Goal: Information Seeking & Learning: Learn about a topic

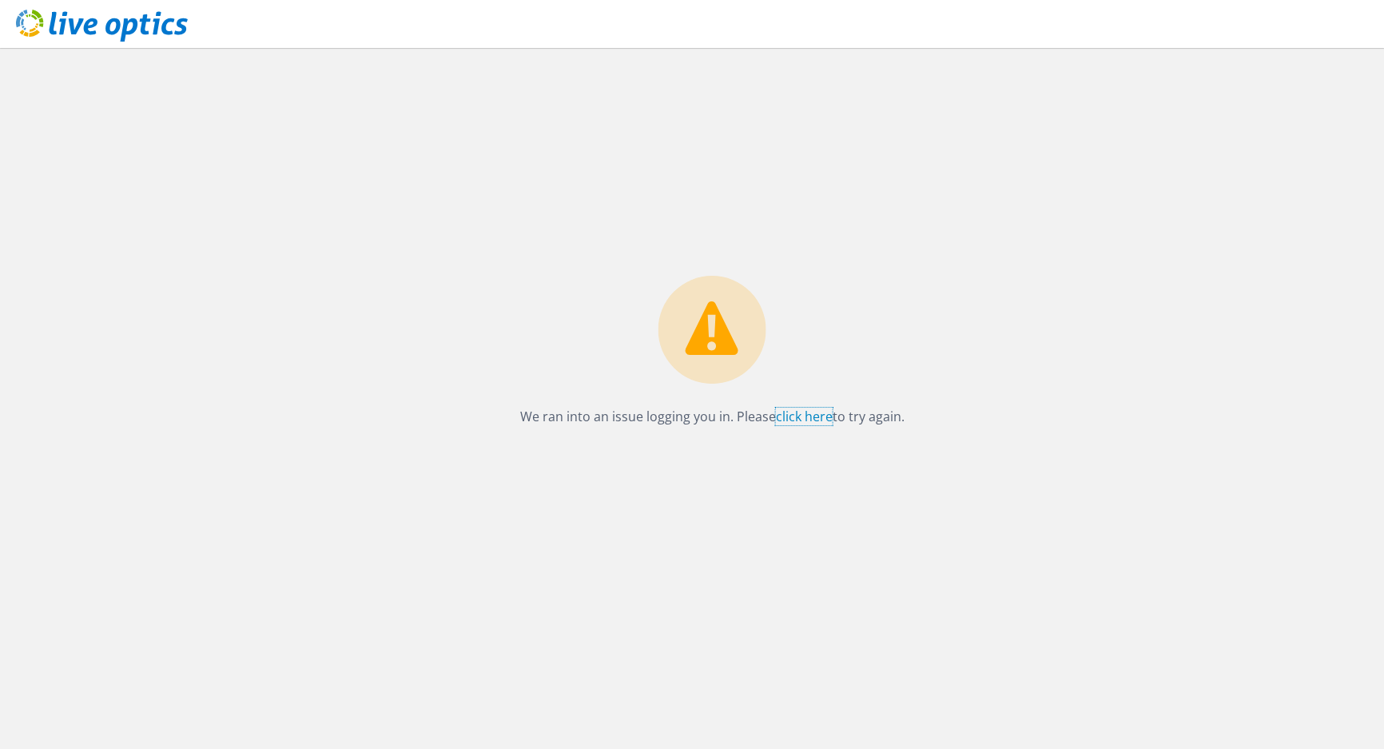
drag, startPoint x: 798, startPoint y: 415, endPoint x: 830, endPoint y: 413, distance: 32.0
click at [798, 415] on link "click here" at bounding box center [804, 416] width 57 height 18
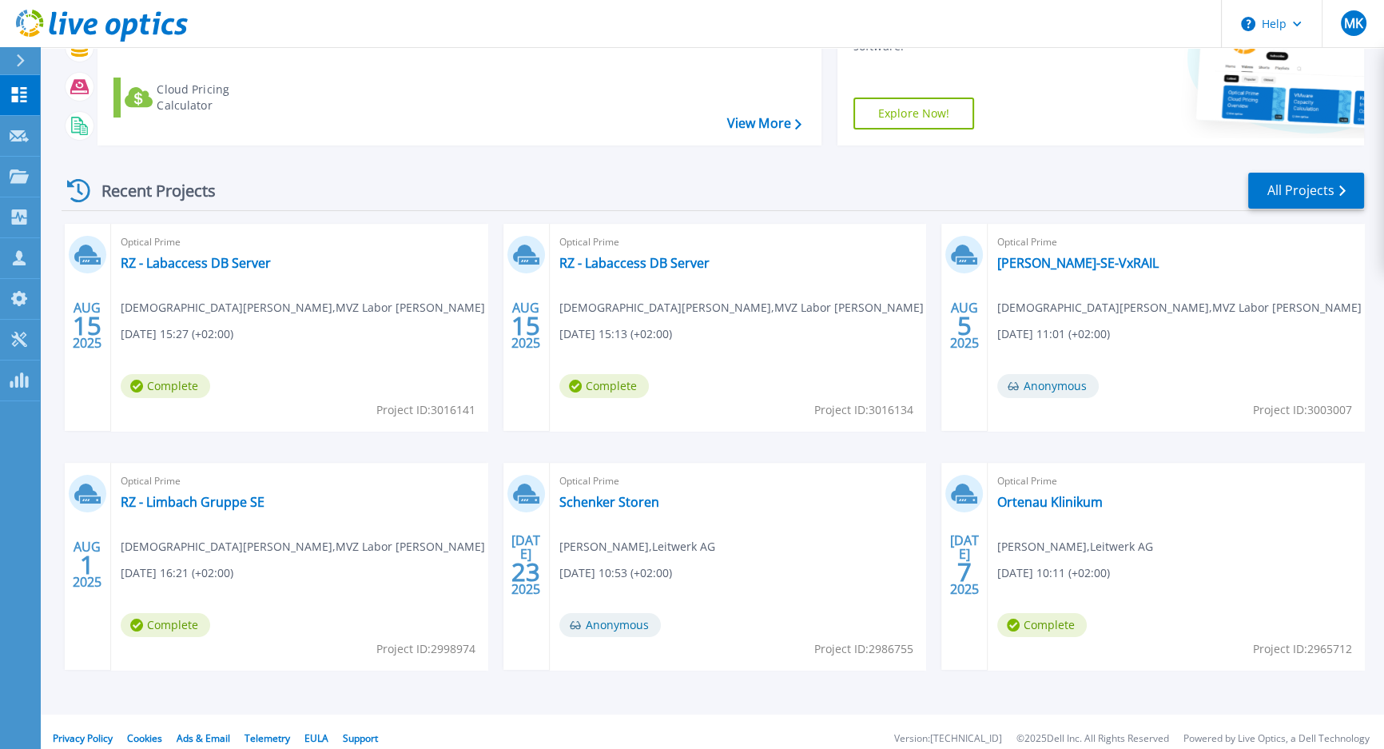
scroll to position [203, 0]
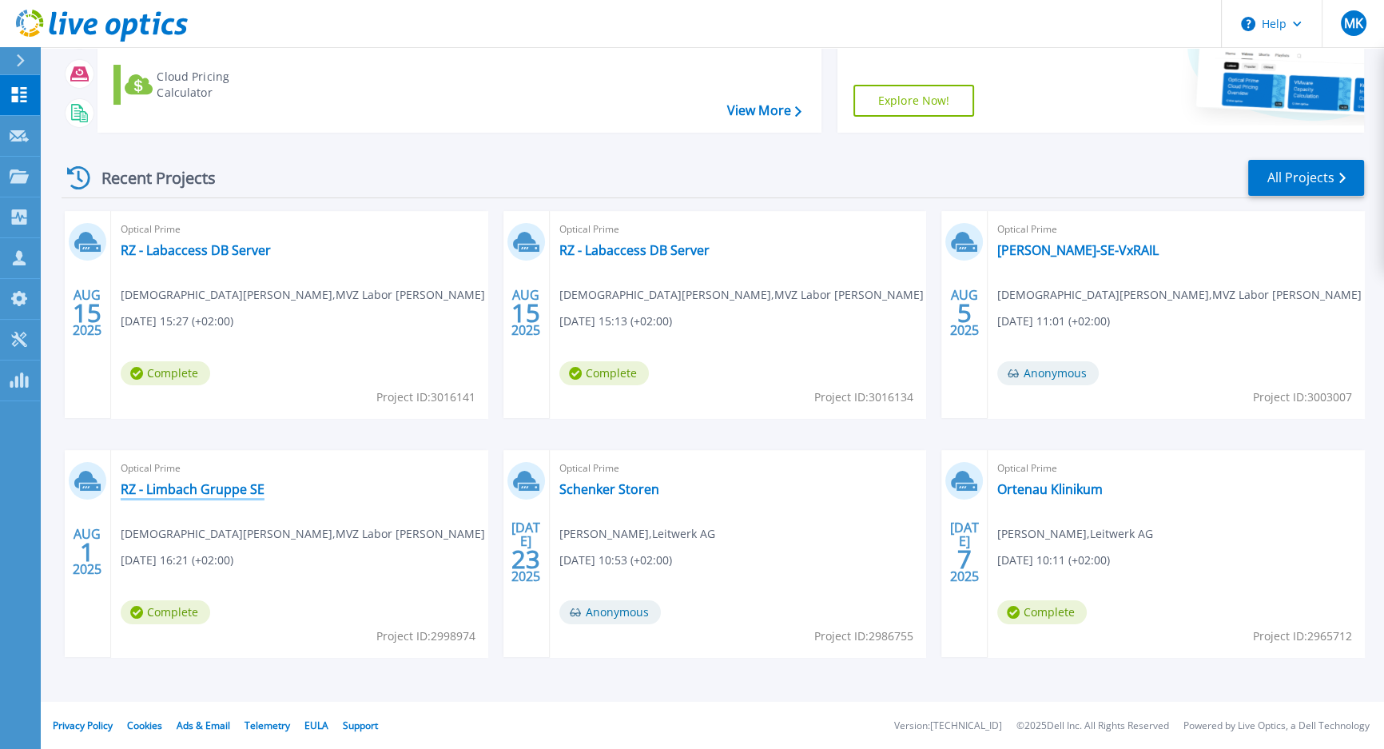
click at [217, 495] on link "RZ - Limbach Gruppe SE" at bounding box center [193, 489] width 144 height 16
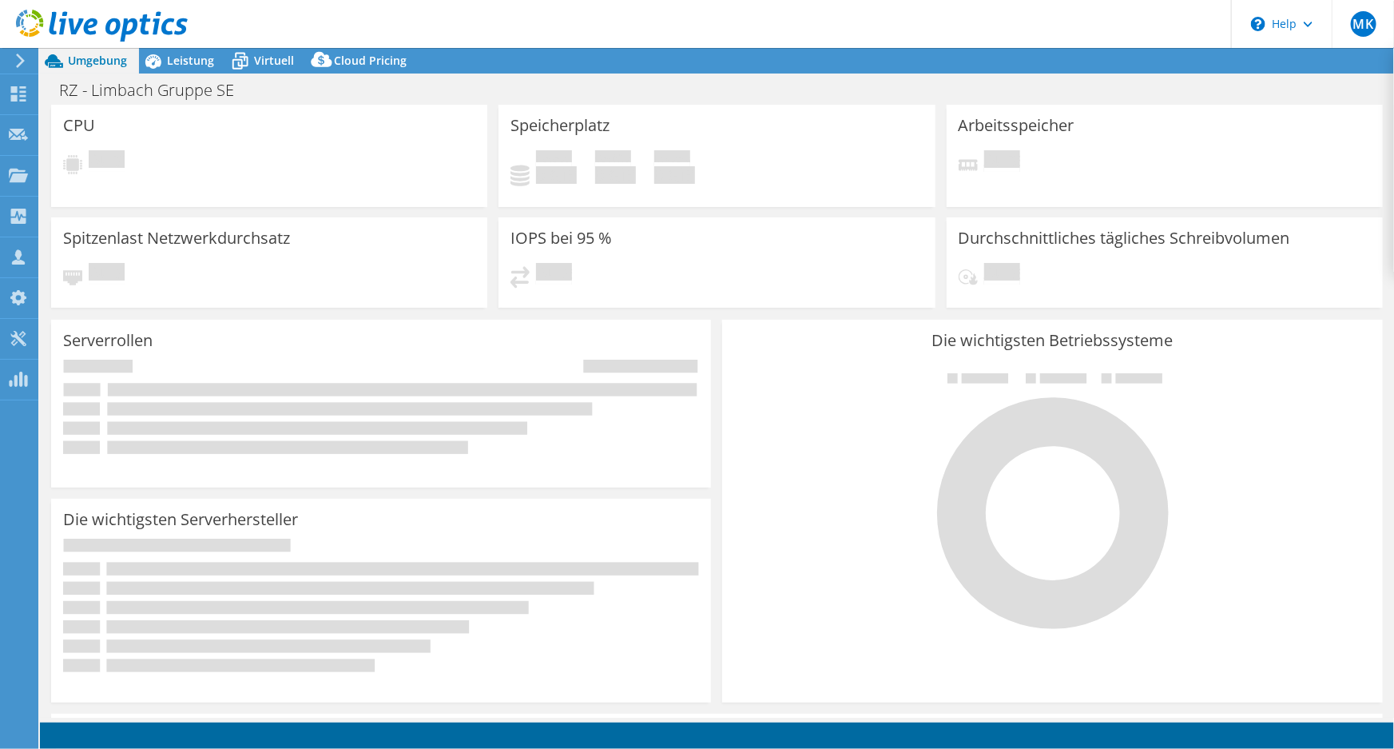
select select "USD"
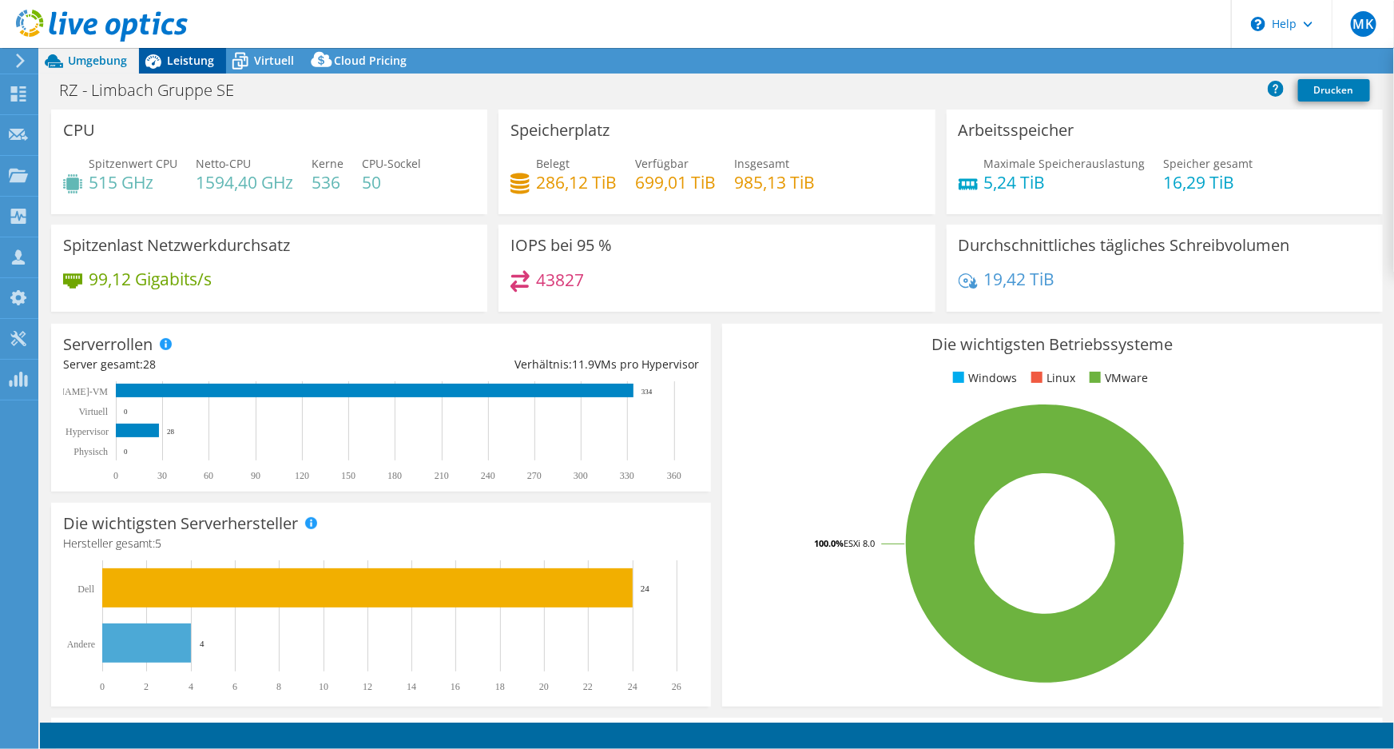
click at [216, 66] on div "Leistung" at bounding box center [182, 61] width 87 height 26
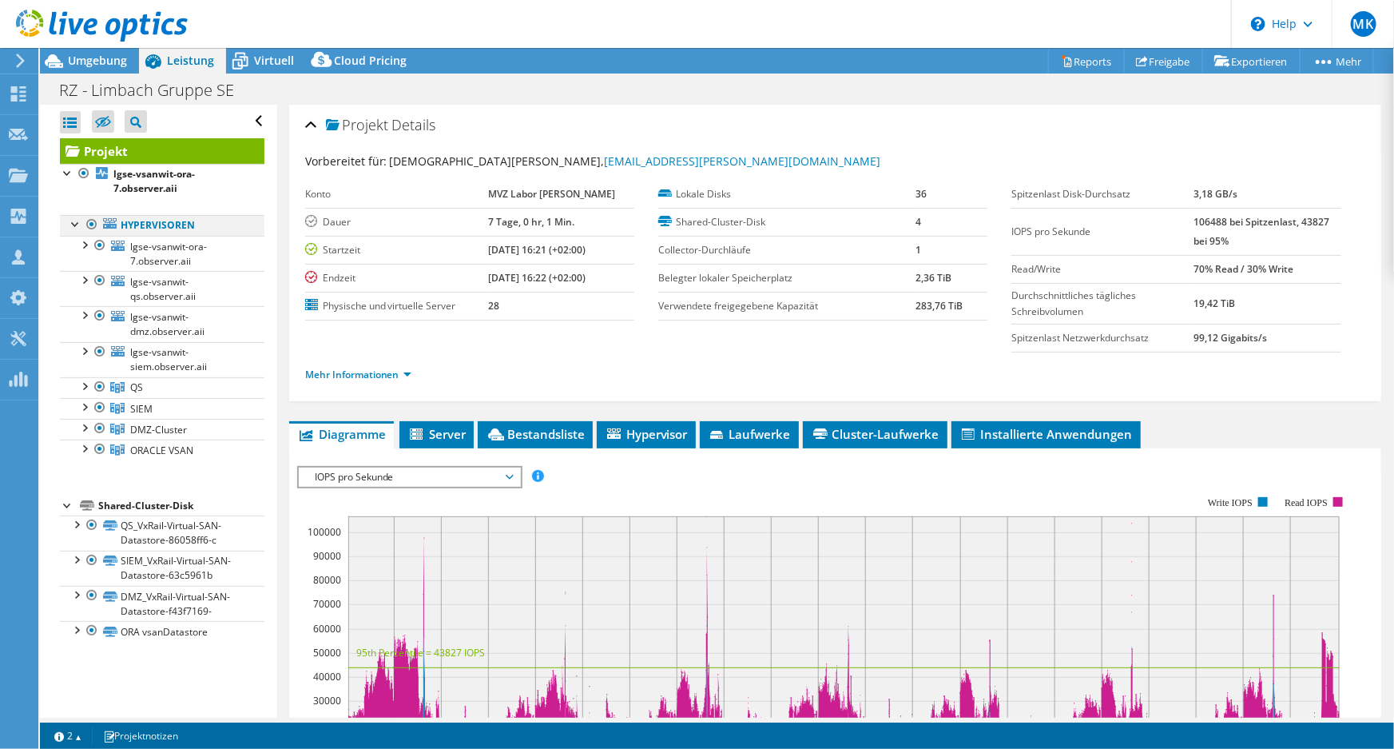
click at [93, 224] on div at bounding box center [92, 224] width 16 height 19
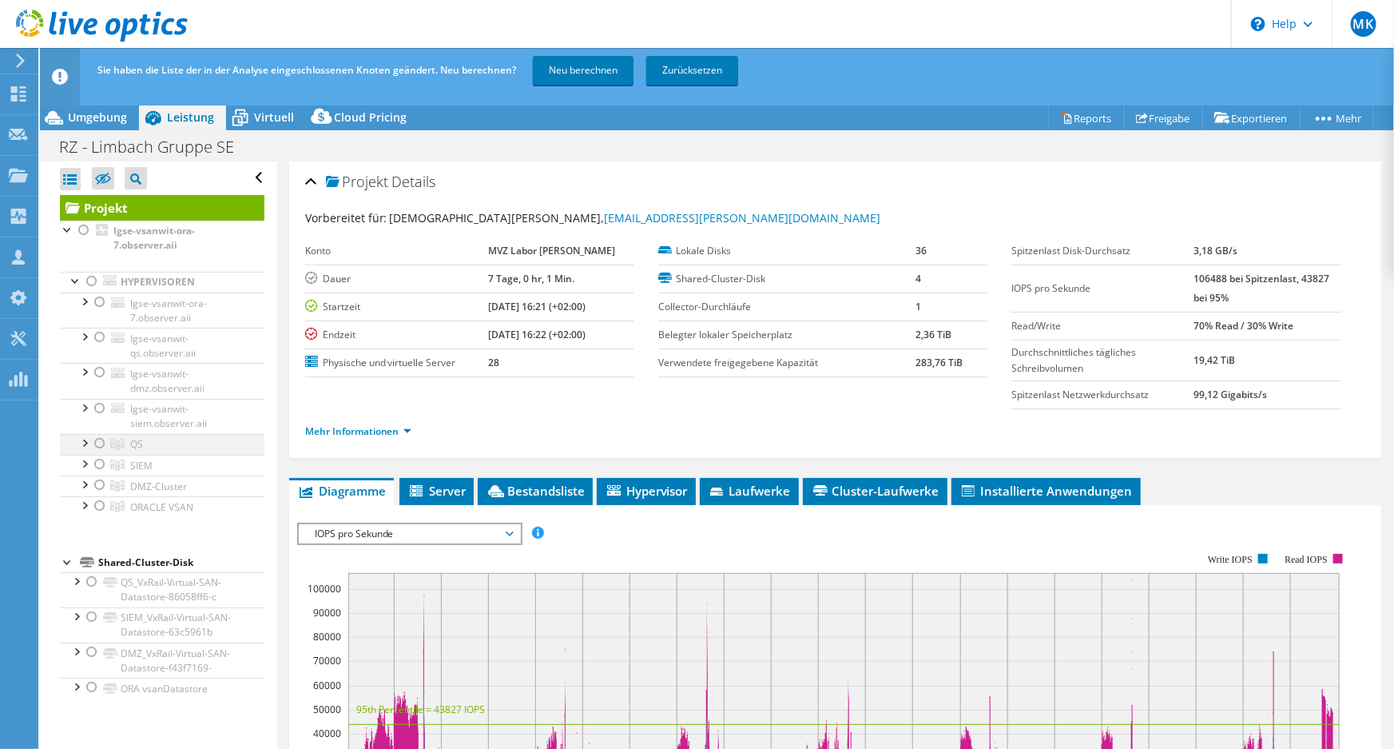
click at [97, 441] on div at bounding box center [100, 443] width 16 height 19
click at [595, 72] on link "Neu berechnen" at bounding box center [583, 70] width 101 height 29
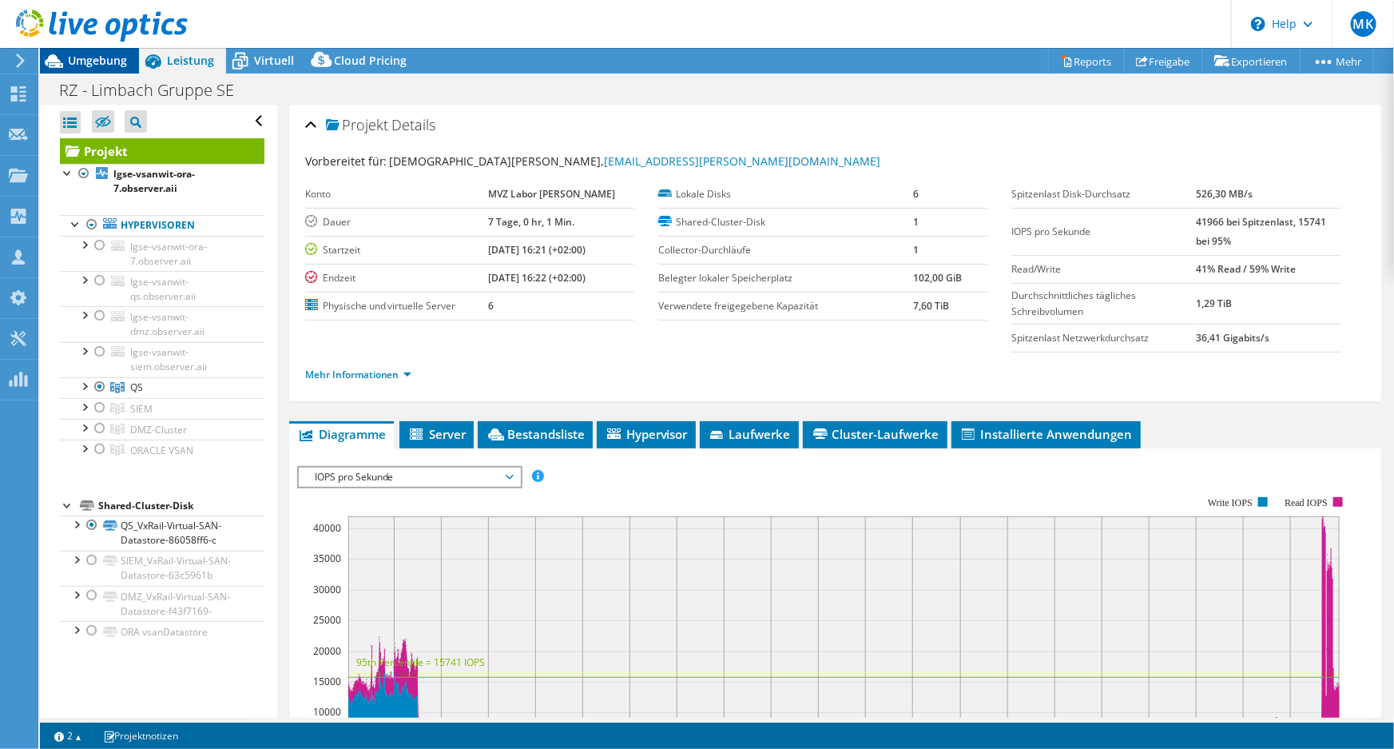
click at [115, 56] on span "Umgebung" at bounding box center [97, 60] width 59 height 15
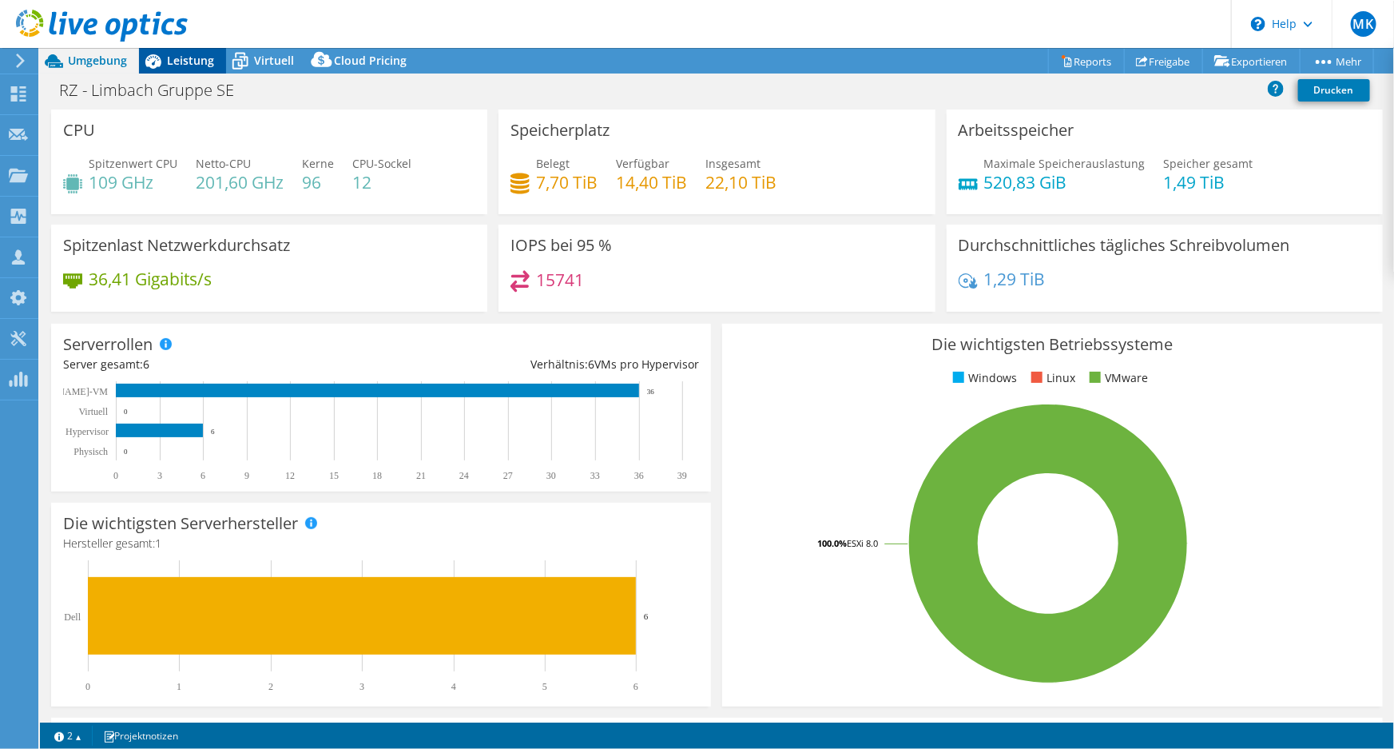
click at [209, 65] on span "Leistung" at bounding box center [190, 60] width 47 height 15
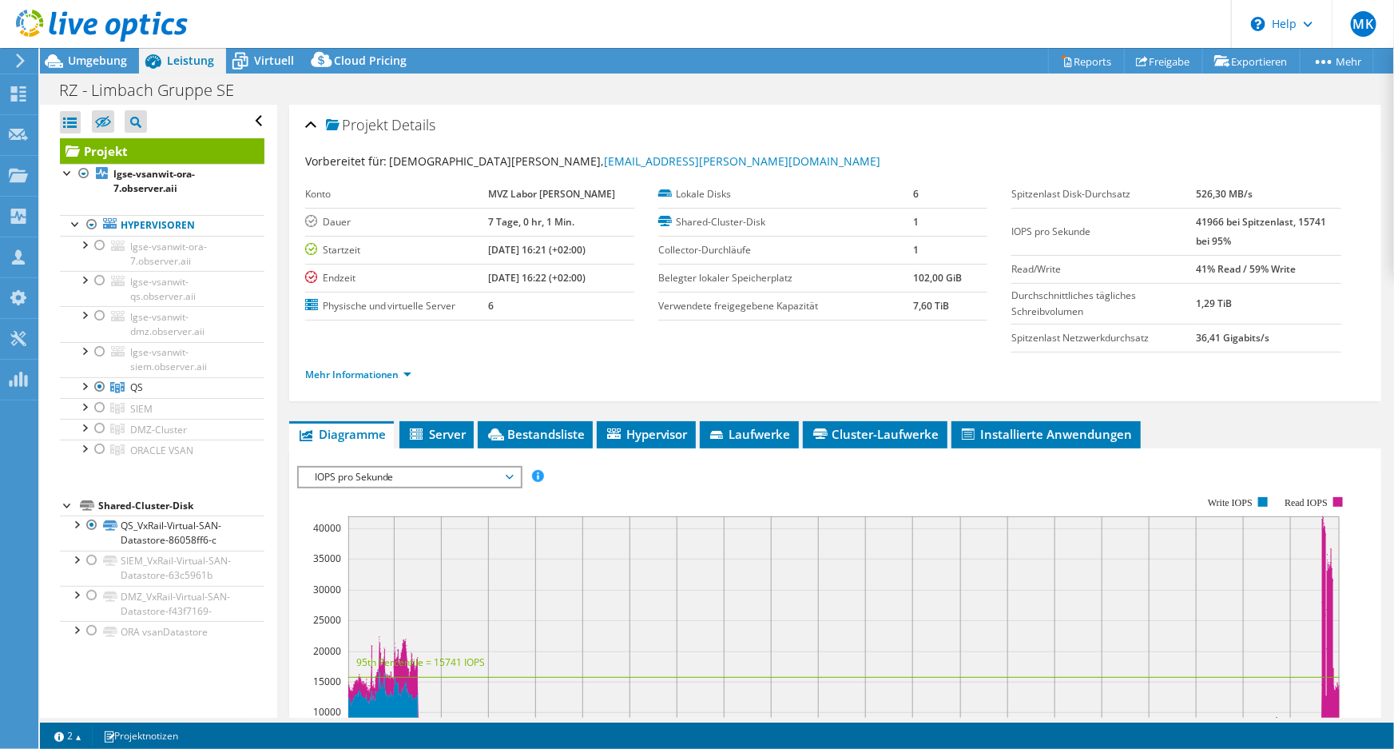
click at [1063, 487] on rect at bounding box center [824, 635] width 1054 height 320
click at [920, 145] on div "Vorbereitet für: [DEMOGRAPHIC_DATA][PERSON_NAME], [PERSON_NAME][EMAIL_ADDRESS][…" at bounding box center [835, 270] width 1060 height 254
click at [883, 383] on div "Mehr Informationen" at bounding box center [835, 374] width 1060 height 45
click at [1001, 375] on ul "Mehr Informationen" at bounding box center [835, 373] width 1060 height 22
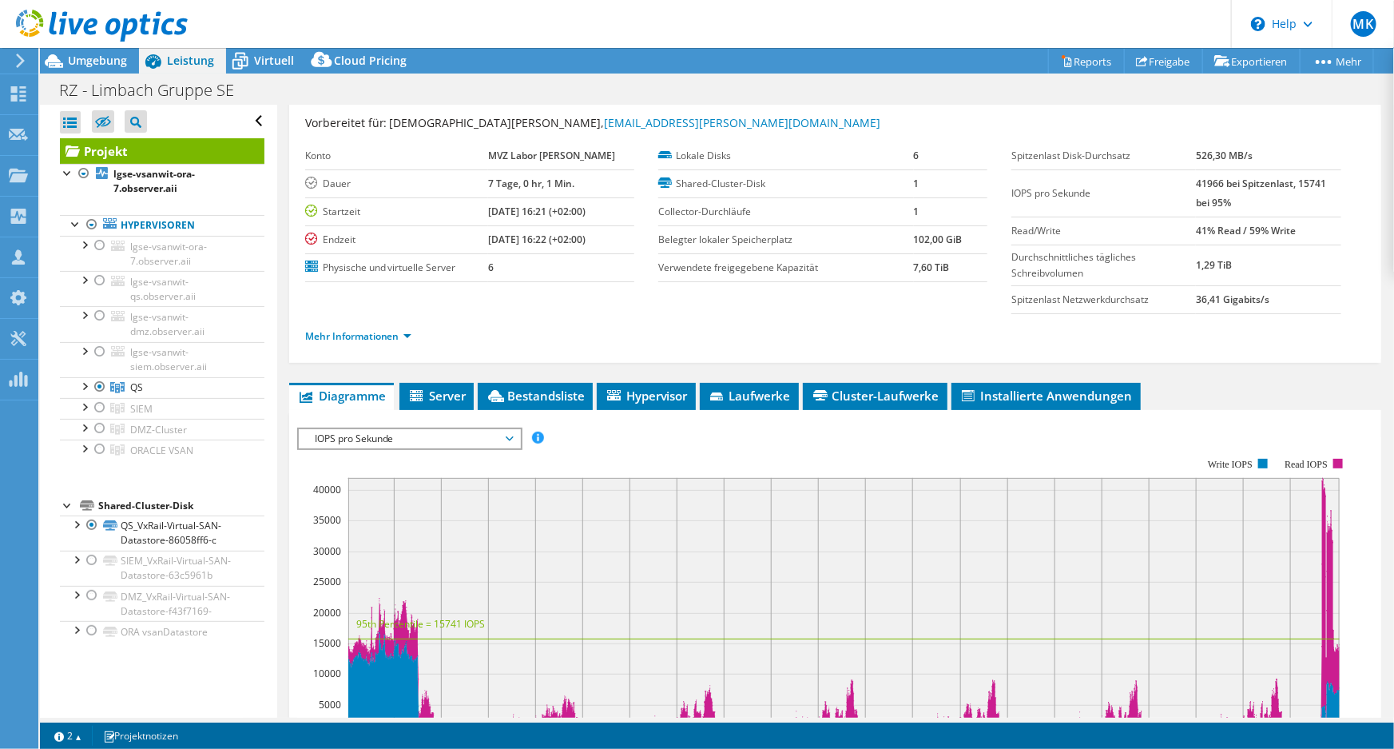
scroll to position [72, 0]
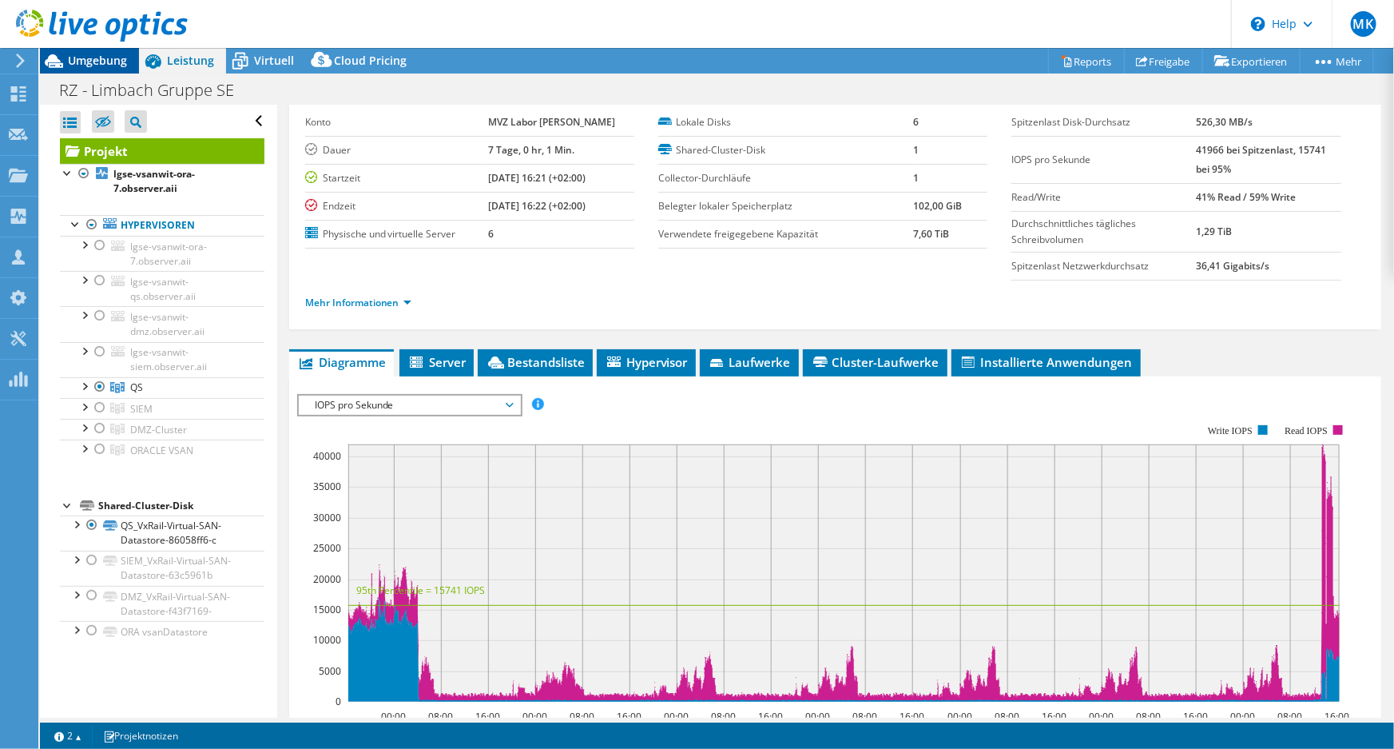
click at [113, 60] on span "Umgebung" at bounding box center [97, 60] width 59 height 15
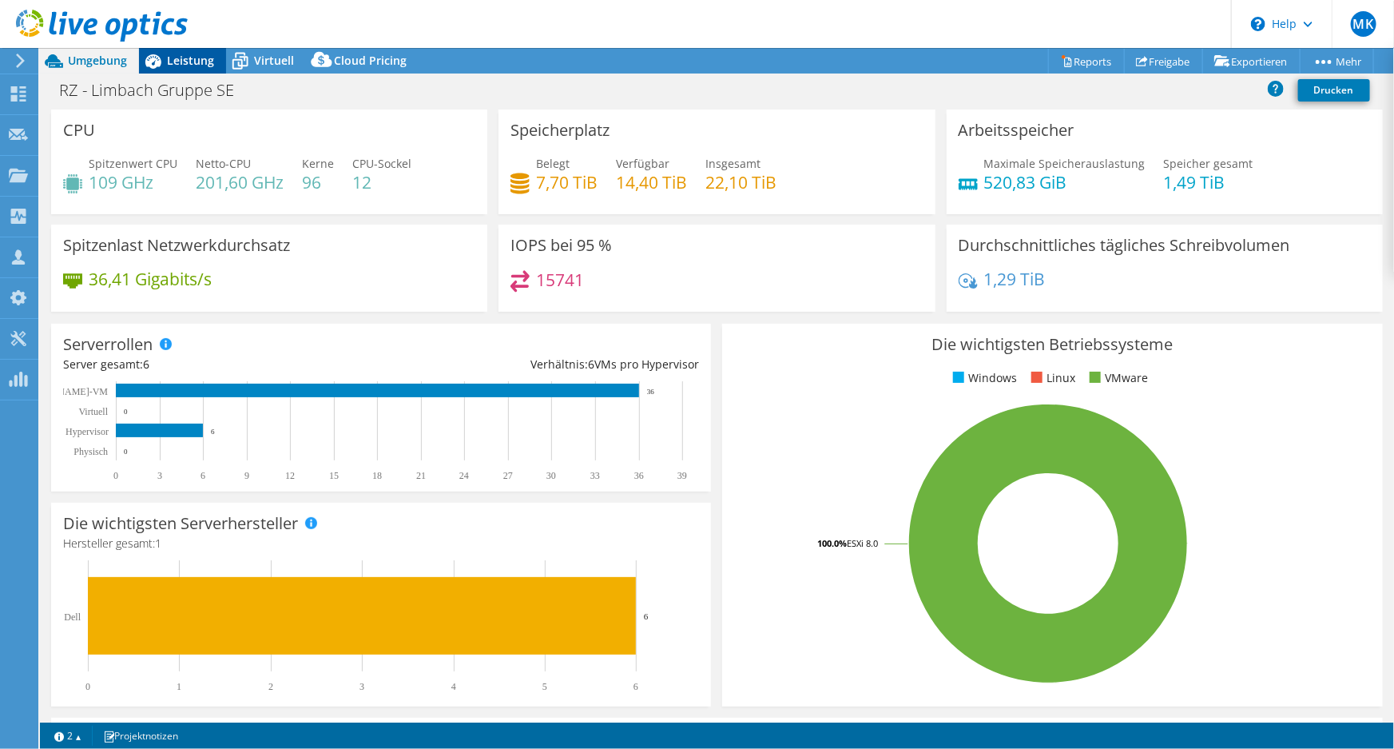
click at [180, 59] on span "Leistung" at bounding box center [190, 60] width 47 height 15
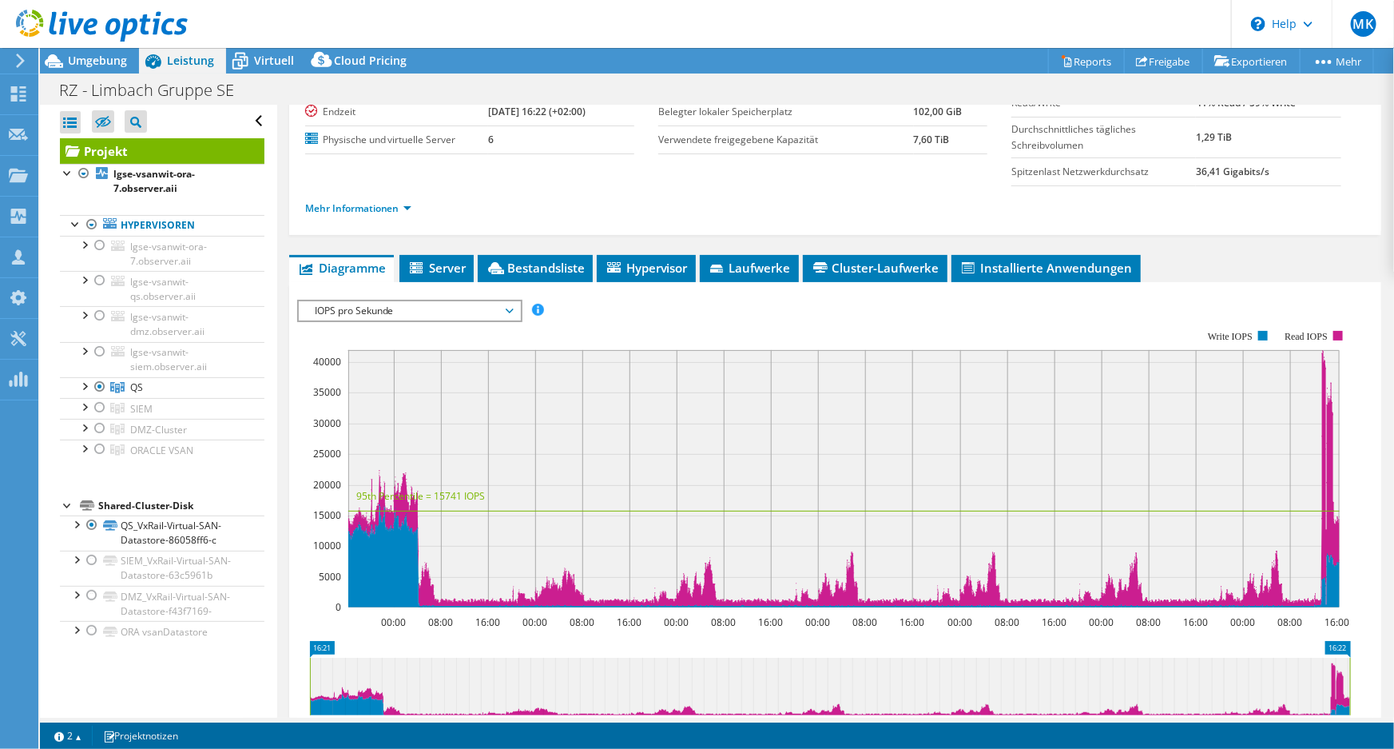
scroll to position [145, 0]
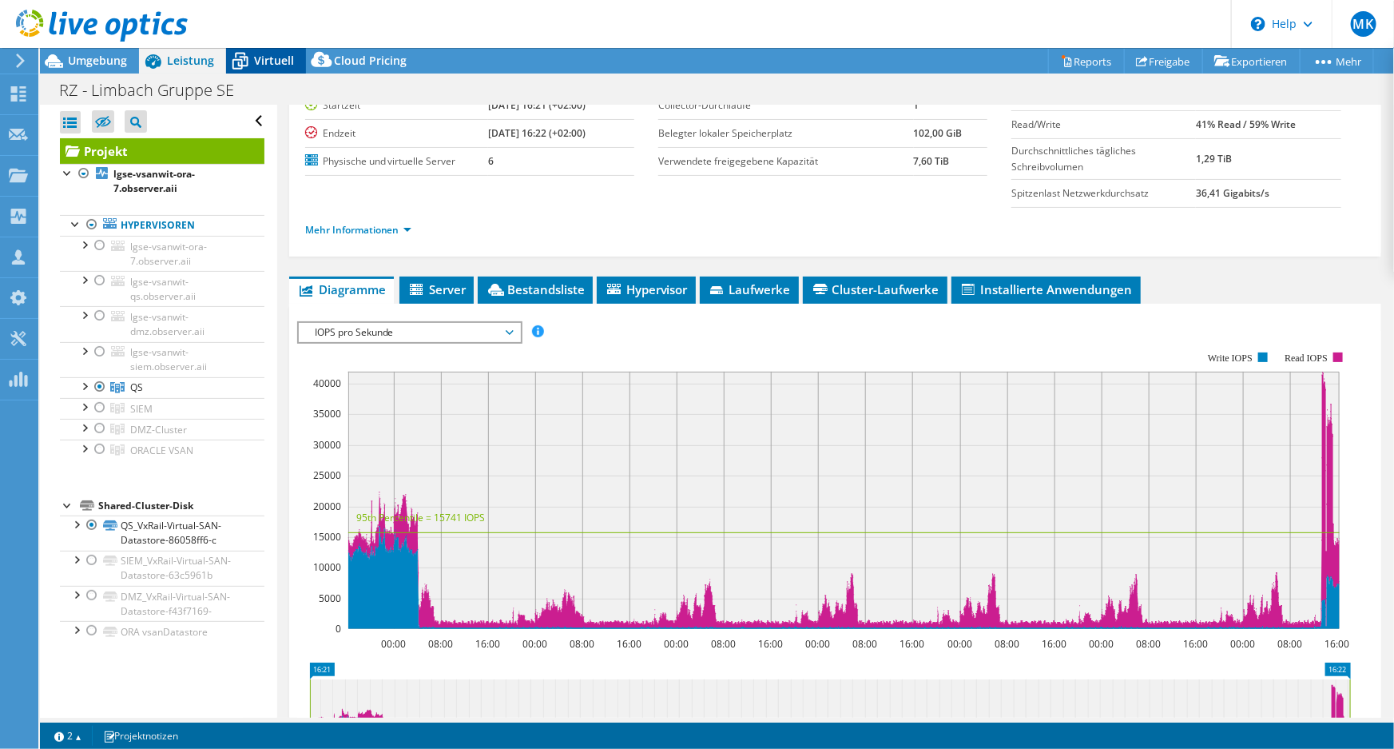
click at [259, 66] on span "Virtuell" at bounding box center [274, 60] width 40 height 15
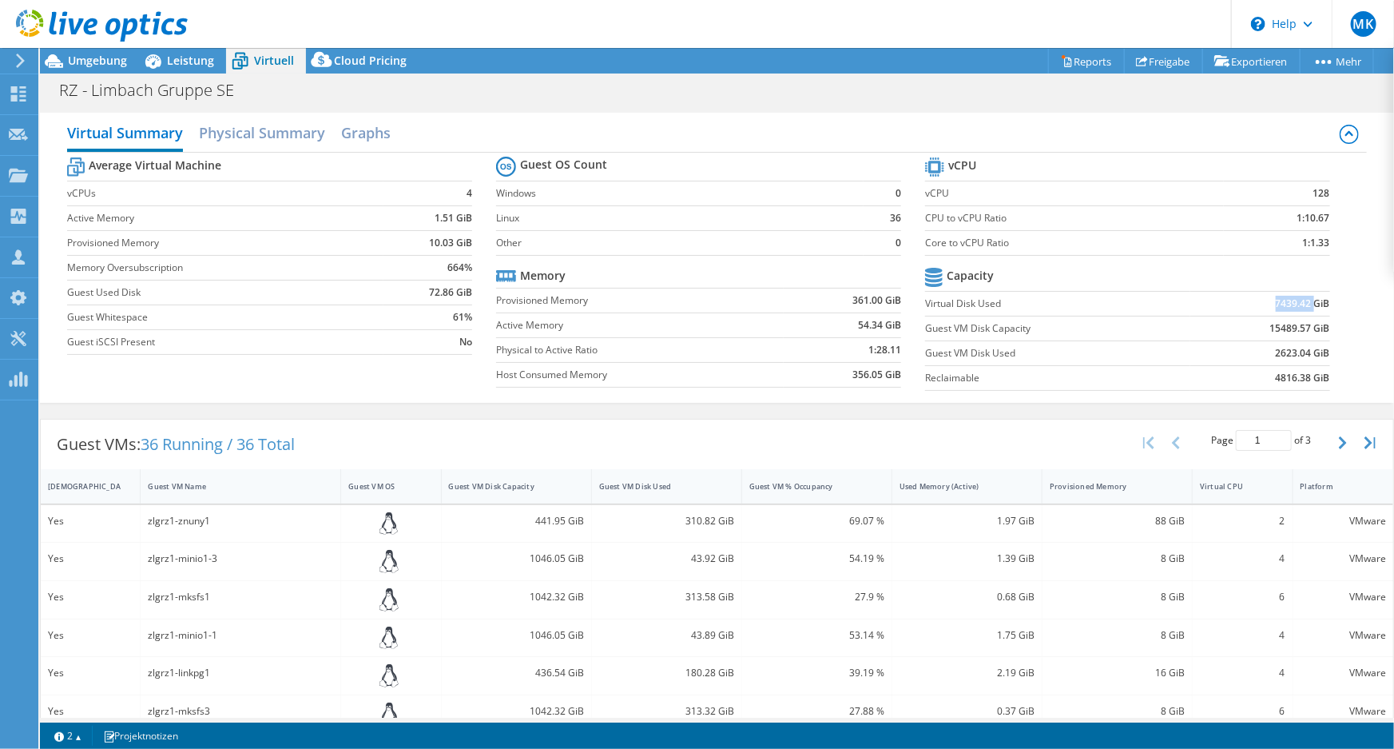
drag, startPoint x: 1262, startPoint y: 299, endPoint x: 1304, endPoint y: 299, distance: 41.5
click at [1304, 299] on td "7439.42 GiB" at bounding box center [1260, 303] width 140 height 25
drag, startPoint x: 1254, startPoint y: 328, endPoint x: 1305, endPoint y: 327, distance: 51.1
click at [1305, 327] on td "15489.57 GiB" at bounding box center [1260, 328] width 140 height 25
drag, startPoint x: 1268, startPoint y: 355, endPoint x: 1306, endPoint y: 354, distance: 38.4
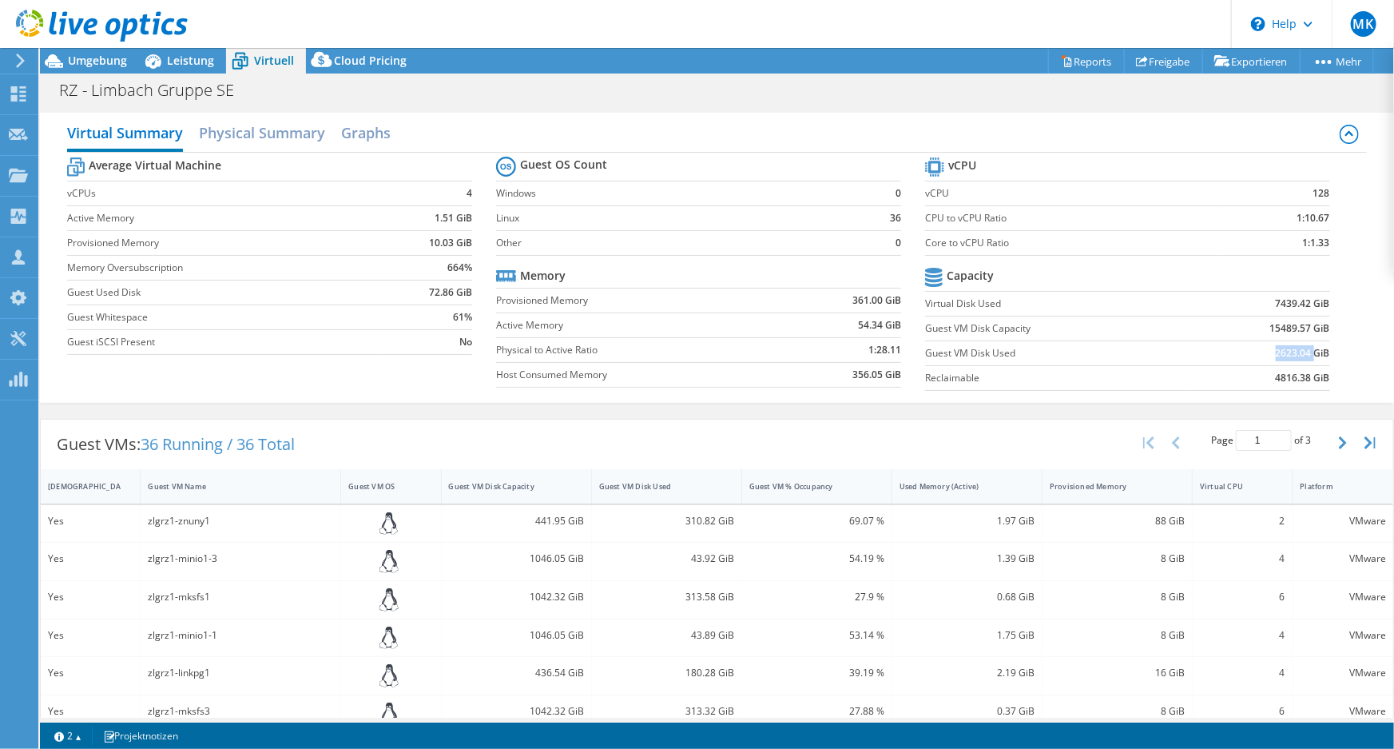
click at [1306, 354] on b "2623.04 GiB" at bounding box center [1303, 353] width 54 height 16
click at [1273, 328] on b "15489.57 GiB" at bounding box center [1300, 328] width 60 height 16
